Goal: Communication & Community: Ask a question

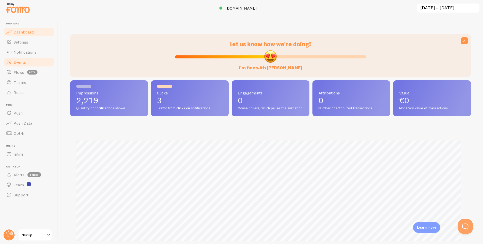
click at [18, 64] on span "Events" at bounding box center [20, 62] width 12 height 5
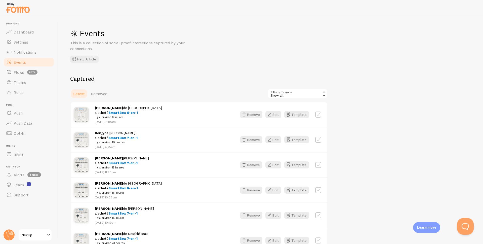
click at [463, 226] on button "Open Beacon popover" at bounding box center [464, 225] width 15 height 15
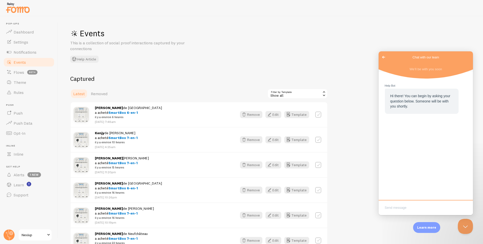
click at [397, 207] on textarea "Write chat message" at bounding box center [426, 208] width 92 height 12
type textarea "hello"
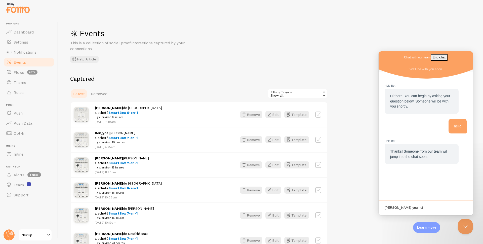
type textarea "[PERSON_NAME] you help"
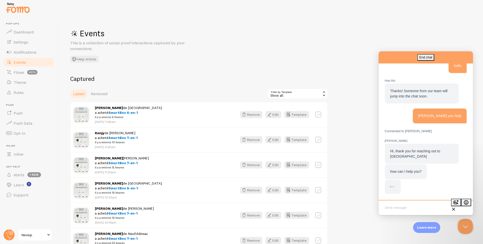
click at [407, 206] on textarea "Write chat message" at bounding box center [426, 208] width 92 height 12
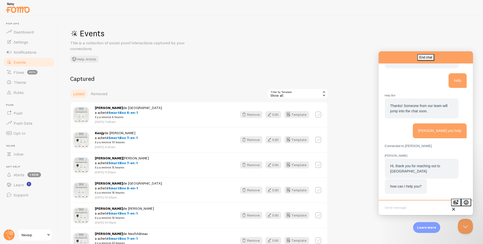
paste textarea "I have several products in my store and I would like notifications to only appe…"
type textarea "I have several products in my store and I would like notifications to only appe…"
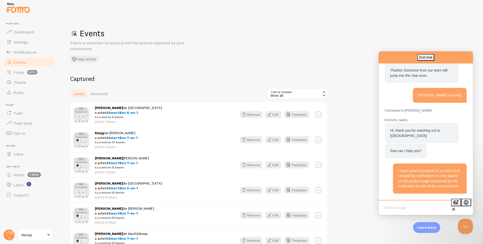
click at [403, 206] on textarea "Write chat message" at bounding box center [426, 208] width 92 height 12
paste textarea "Is that possible?"
type textarea "Is that possible?"
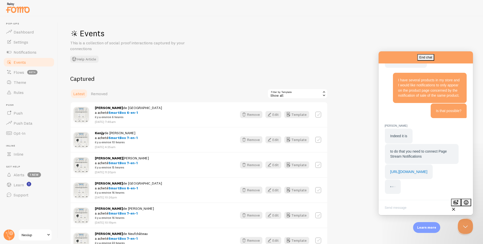
scroll to position [152, 0]
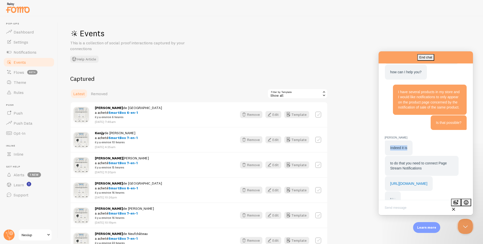
drag, startPoint x: 407, startPoint y: 156, endPoint x: 391, endPoint y: 157, distance: 16.1
click at [391, 150] on span "Indeed it is" at bounding box center [398, 148] width 17 height 4
drag, startPoint x: 426, startPoint y: 175, endPoint x: 387, endPoint y: 173, distance: 39.3
click at [387, 173] on div "to do that you need to connect Page Stream Notifications" at bounding box center [422, 166] width 74 height 20
click at [420, 186] on link "[URL][DOMAIN_NAME]" at bounding box center [408, 184] width 37 height 4
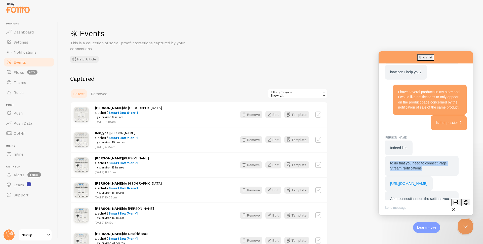
scroll to position [212, 0]
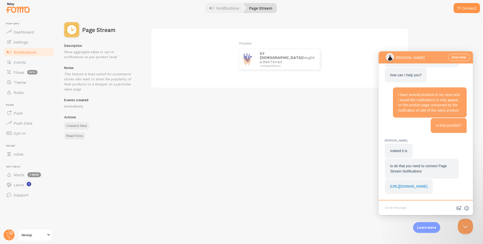
scroll to position [162, 0]
click at [20, 53] on span "Notifications" at bounding box center [25, 52] width 23 height 5
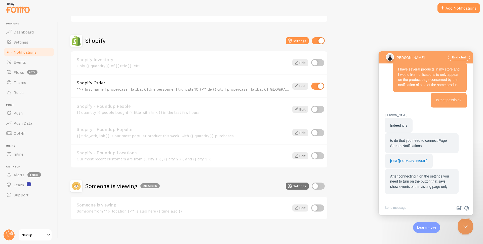
scroll to position [202, 0]
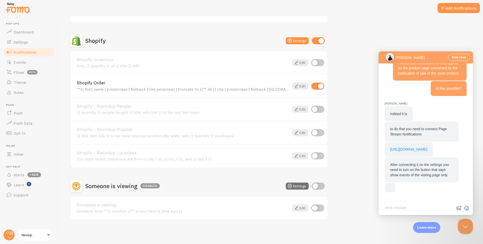
click at [403, 147] on link "[URL][DOMAIN_NAME]" at bounding box center [408, 149] width 37 height 4
click at [297, 185] on button "Settings" at bounding box center [297, 186] width 23 height 7
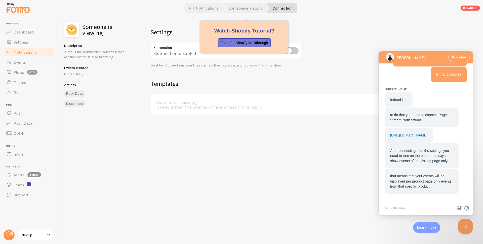
scroll to position [212, 0]
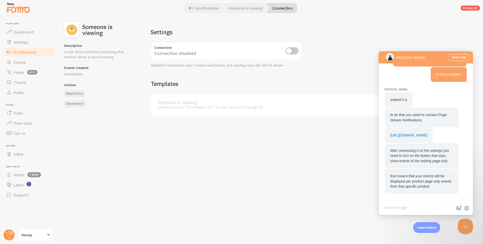
click at [23, 51] on span "Notifications" at bounding box center [25, 52] width 23 height 5
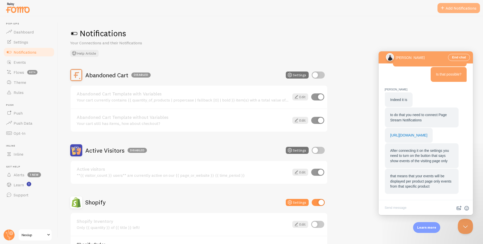
click at [453, 9] on button "Add Notifications" at bounding box center [459, 8] width 43 height 10
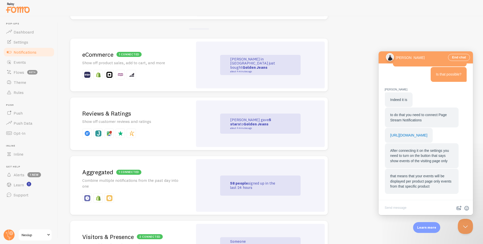
scroll to position [126, 0]
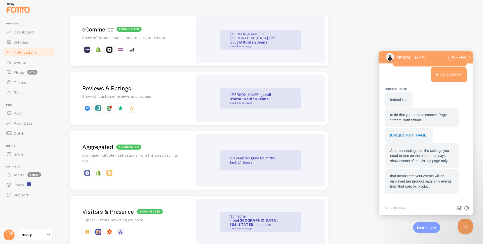
click at [143, 165] on div "1 connected Aggregated Combine multiple notifications from the past day into one" at bounding box center [131, 160] width 123 height 59
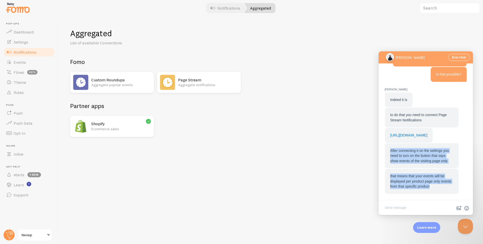
drag, startPoint x: 443, startPoint y: 187, endPoint x: 391, endPoint y: 151, distance: 63.4
click at [391, 151] on div "Indeed it is to do that you need to connect Page Stream Notifications https://f…" at bounding box center [426, 143] width 82 height 102
copy div "After connecting it on the settings you need to turn on the button that says sh…"
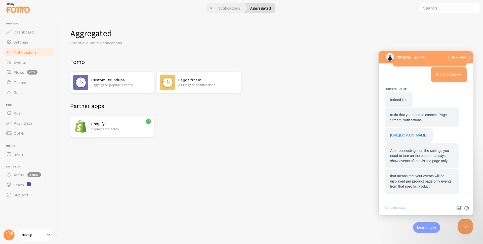
click at [407, 207] on textarea "Write chat message" at bounding box center [426, 208] width 92 height 12
paste textarea "ok, I'll test it, thank you very much :)"
type textarea "ok, I'll test it, thank you very much :)"
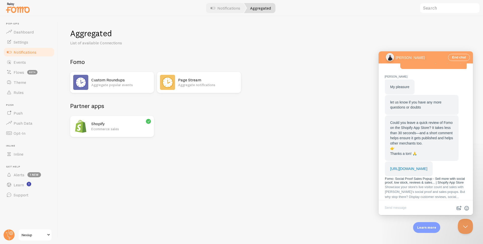
scroll to position [341, 0]
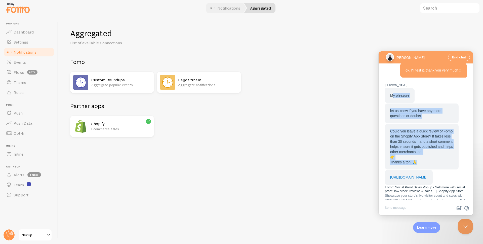
drag, startPoint x: 392, startPoint y: 101, endPoint x: 424, endPoint y: 174, distance: 79.4
click at [424, 174] on div "My pleasure let us know if you have any more questions or doubts Could you leav…" at bounding box center [426, 148] width 82 height 120
copy div "y pleasure let us know if you have any more questions or doubts Could you leave…"
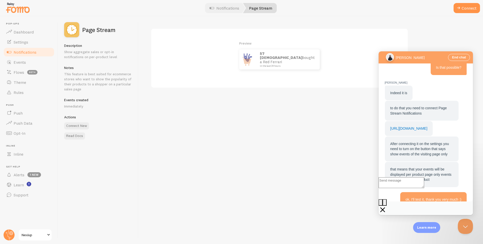
scroll to position [392, 0]
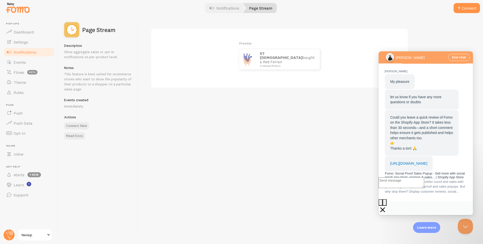
click at [411, 188] on textarea "Write chat message" at bounding box center [402, 182] width 46 height 11
type textarea "ok :)"
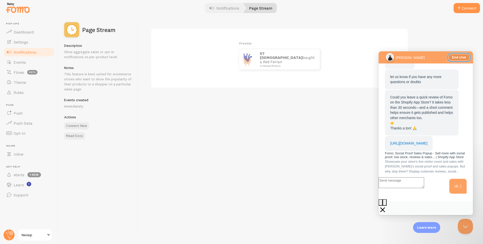
click at [460, 57] on button "End chat" at bounding box center [459, 57] width 22 height 7
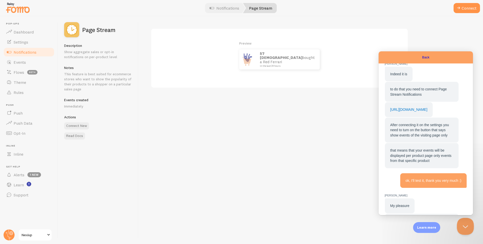
click at [463, 223] on button "Close Beacon popover" at bounding box center [464, 225] width 15 height 15
